Goal: Transaction & Acquisition: Purchase product/service

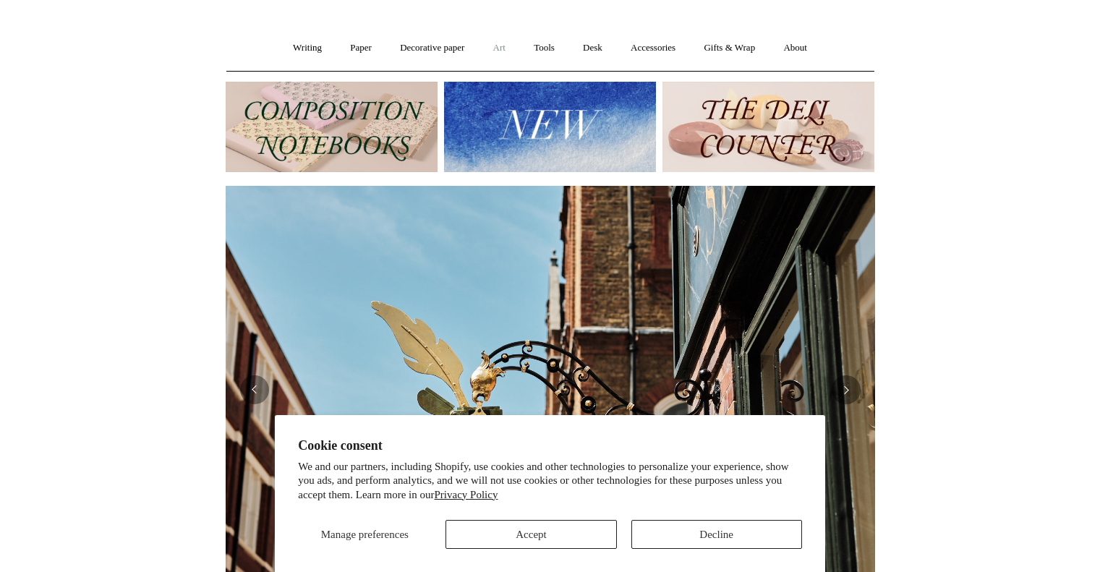
scroll to position [103, 0]
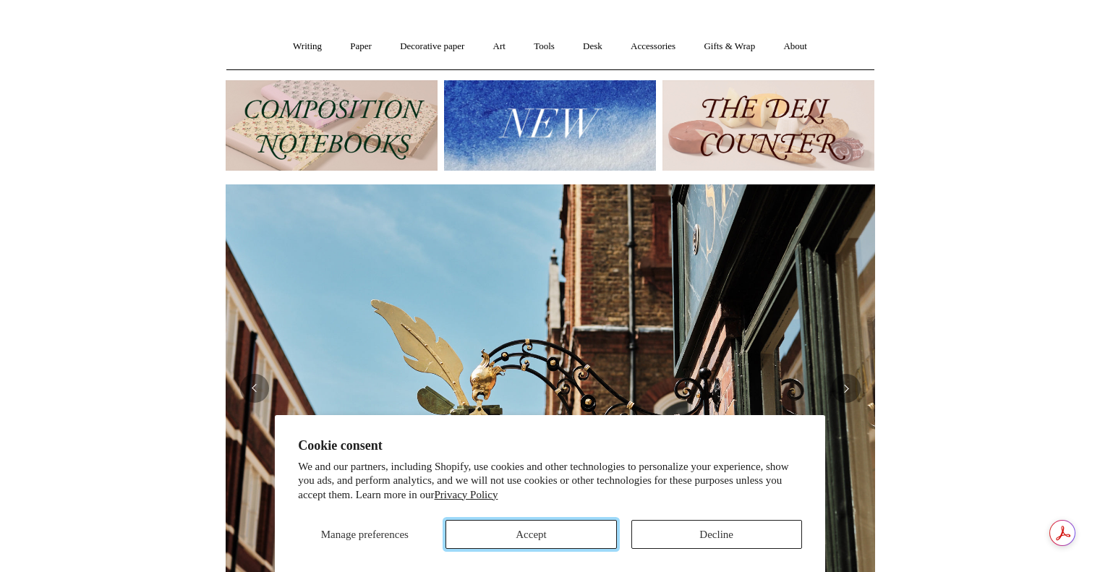
click at [568, 534] on button "Accept" at bounding box center [530, 534] width 171 height 29
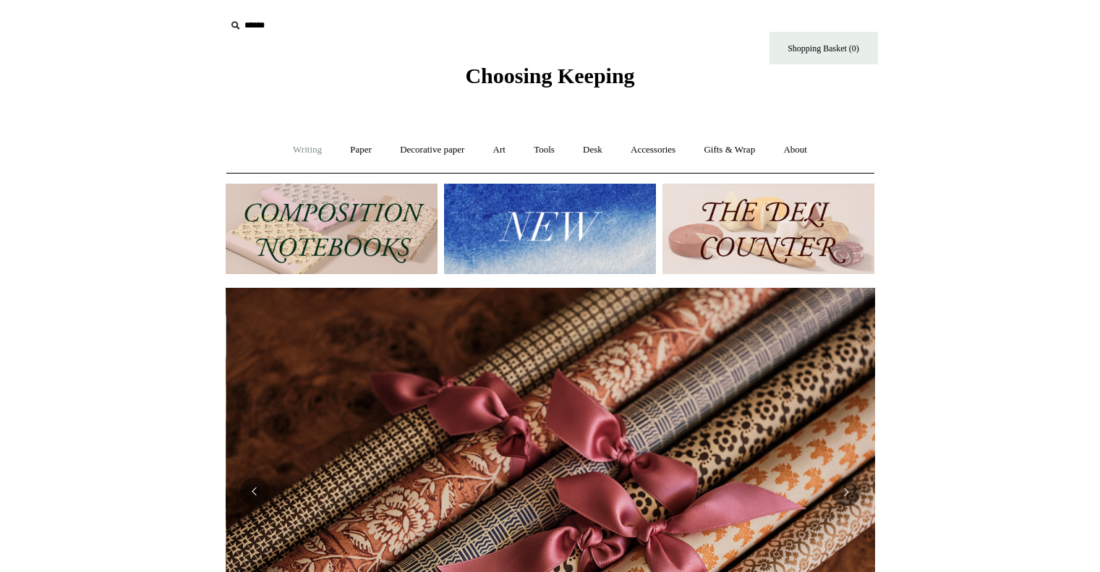
scroll to position [0, 1299]
click at [303, 152] on link "Writing +" at bounding box center [307, 150] width 55 height 38
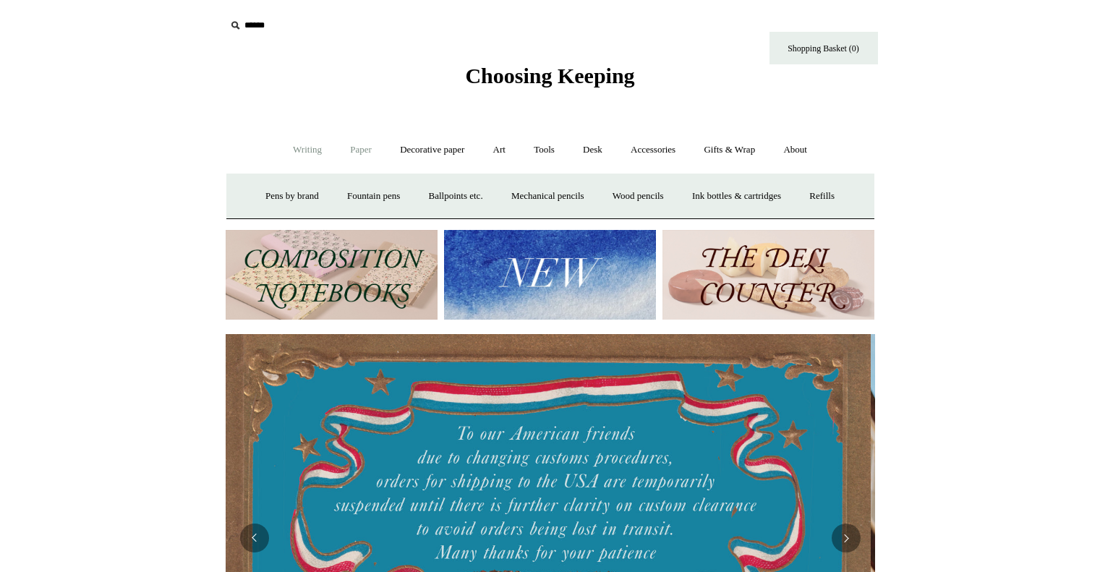
scroll to position [0, 0]
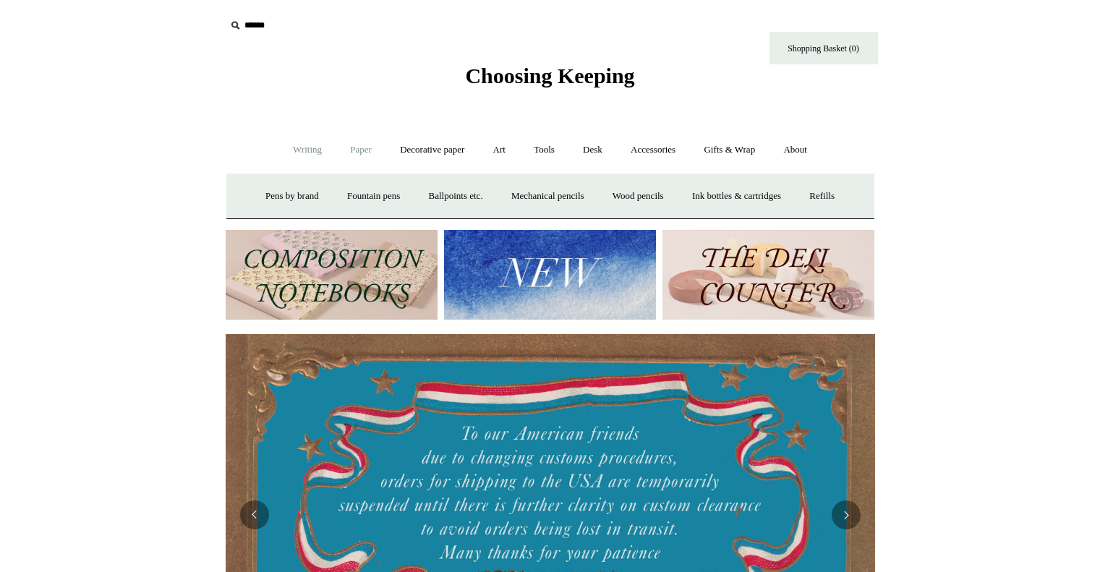
click at [344, 153] on link "Paper +" at bounding box center [361, 150] width 48 height 38
click at [430, 193] on link "📆 Dated Diaries 📆" at bounding box center [436, 196] width 106 height 38
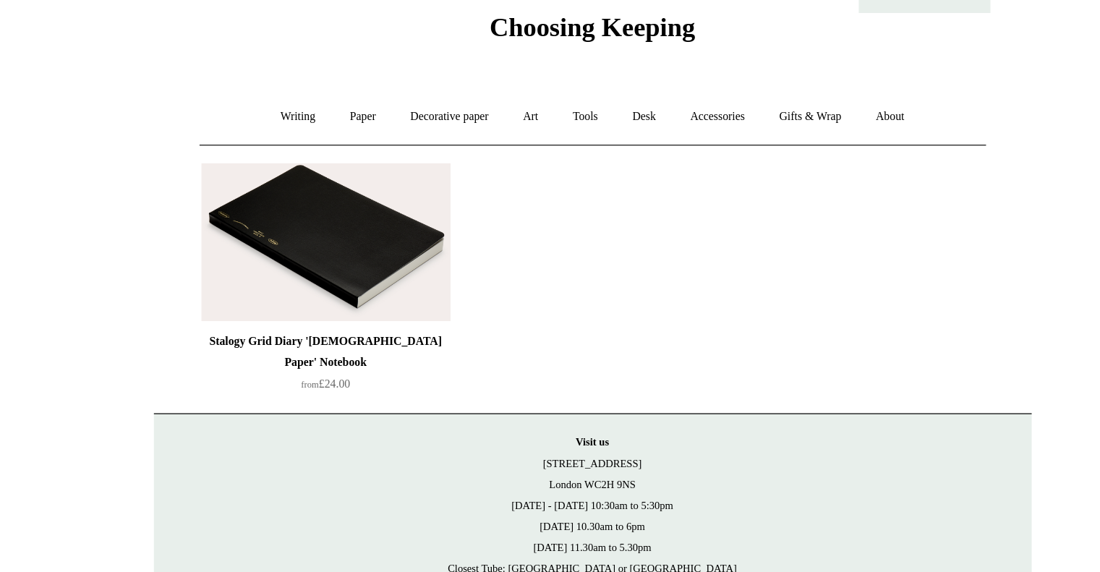
click at [333, 344] on div "Stalogy Grid Diary '[DEMOGRAPHIC_DATA] Paper' Notebook" at bounding box center [330, 343] width 198 height 35
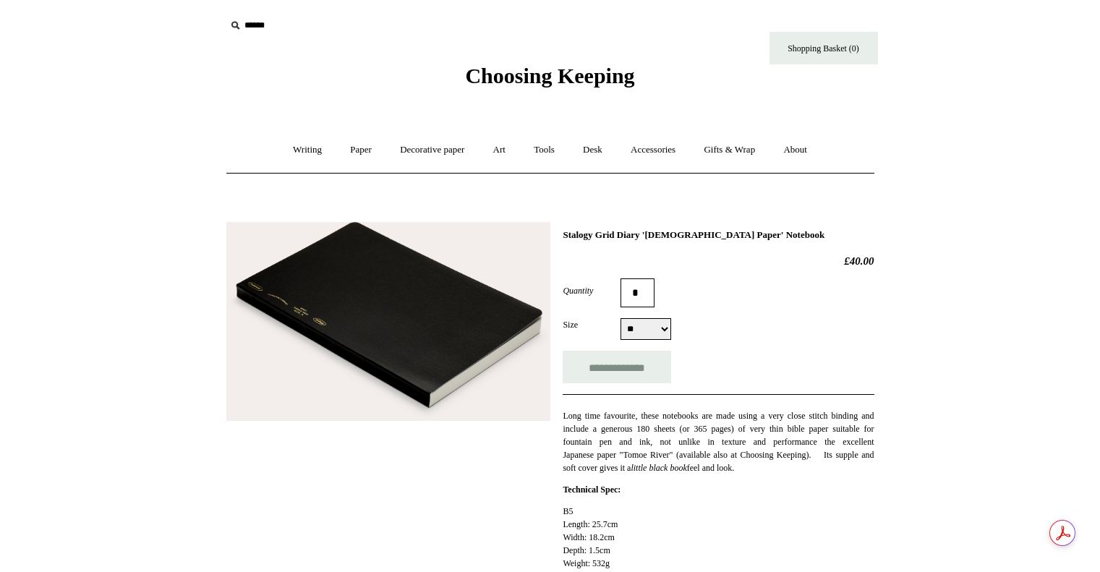
click at [361, 362] on img at bounding box center [388, 322] width 324 height 200
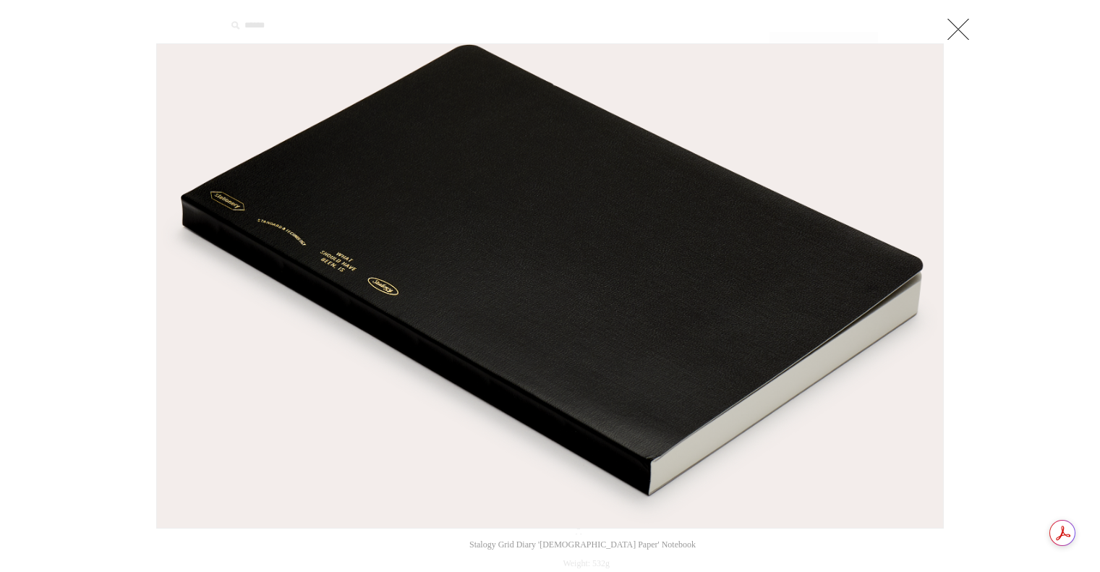
click at [956, 25] on link at bounding box center [958, 28] width 29 height 29
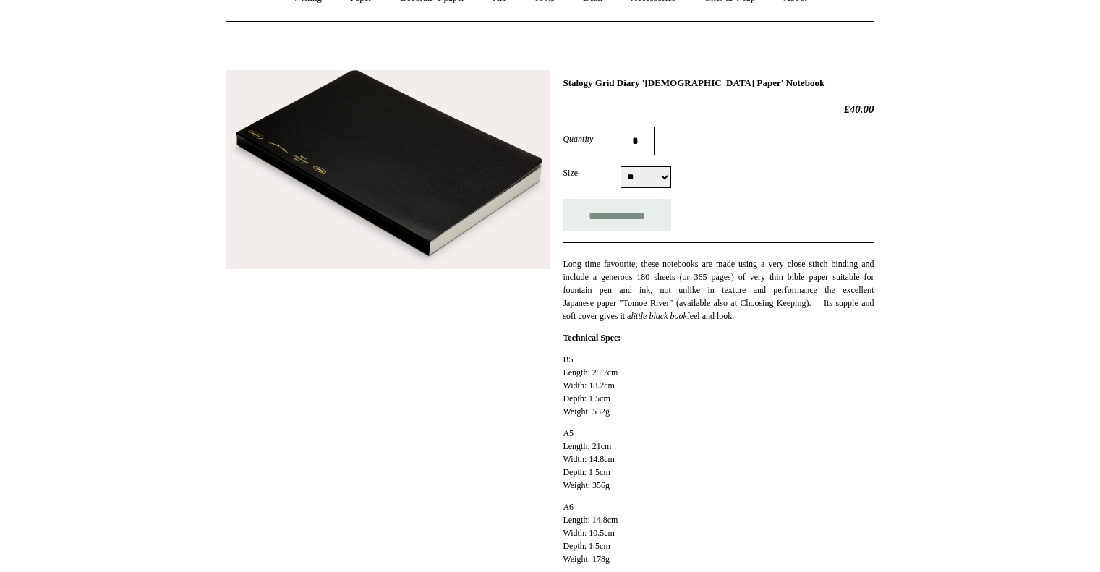
scroll to position [153, 0]
